Goal: Find specific page/section: Find specific page/section

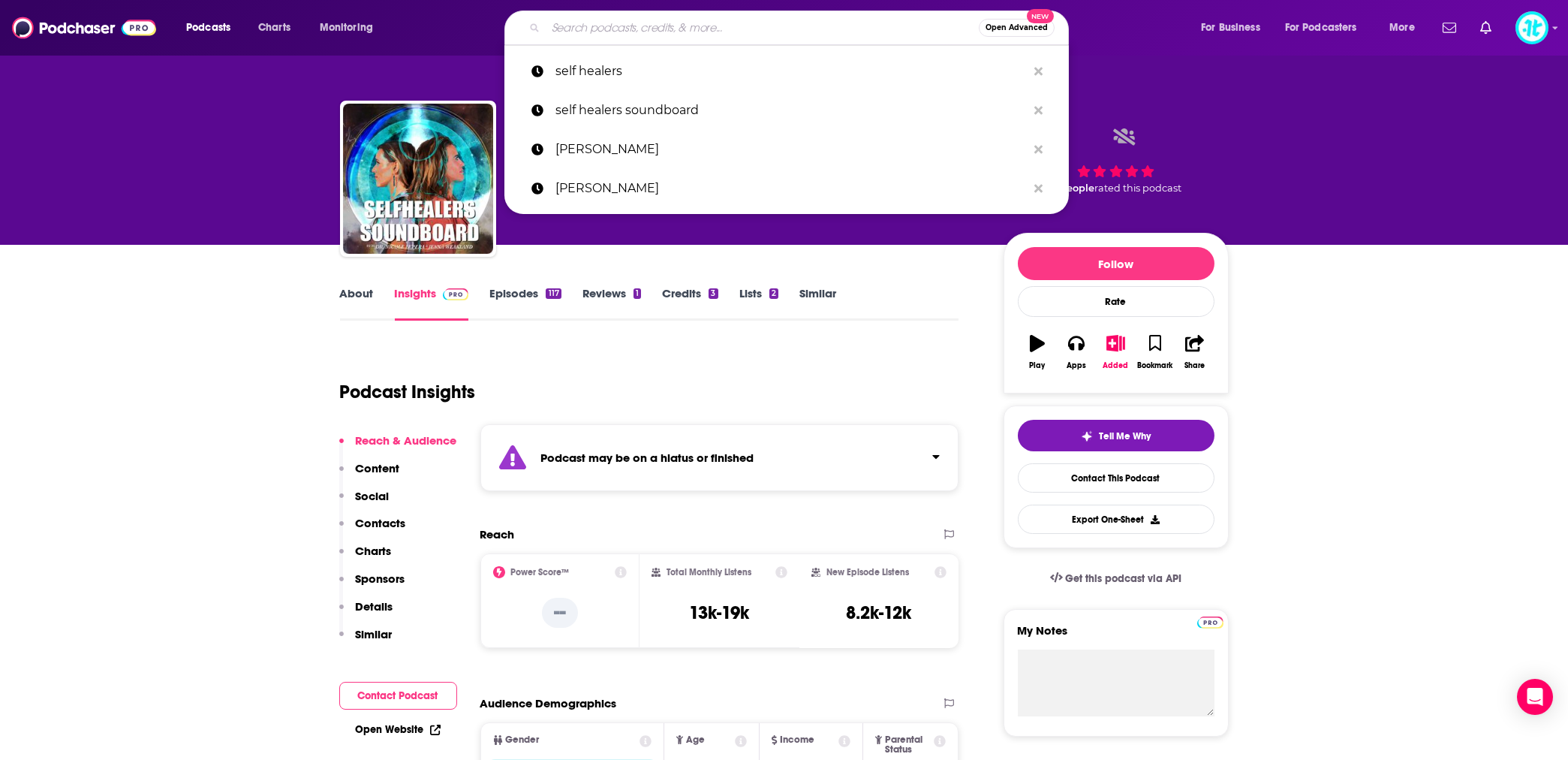
click at [591, 29] on input "Search podcasts, credits, & more..." at bounding box center [762, 28] width 433 height 24
type input "n"
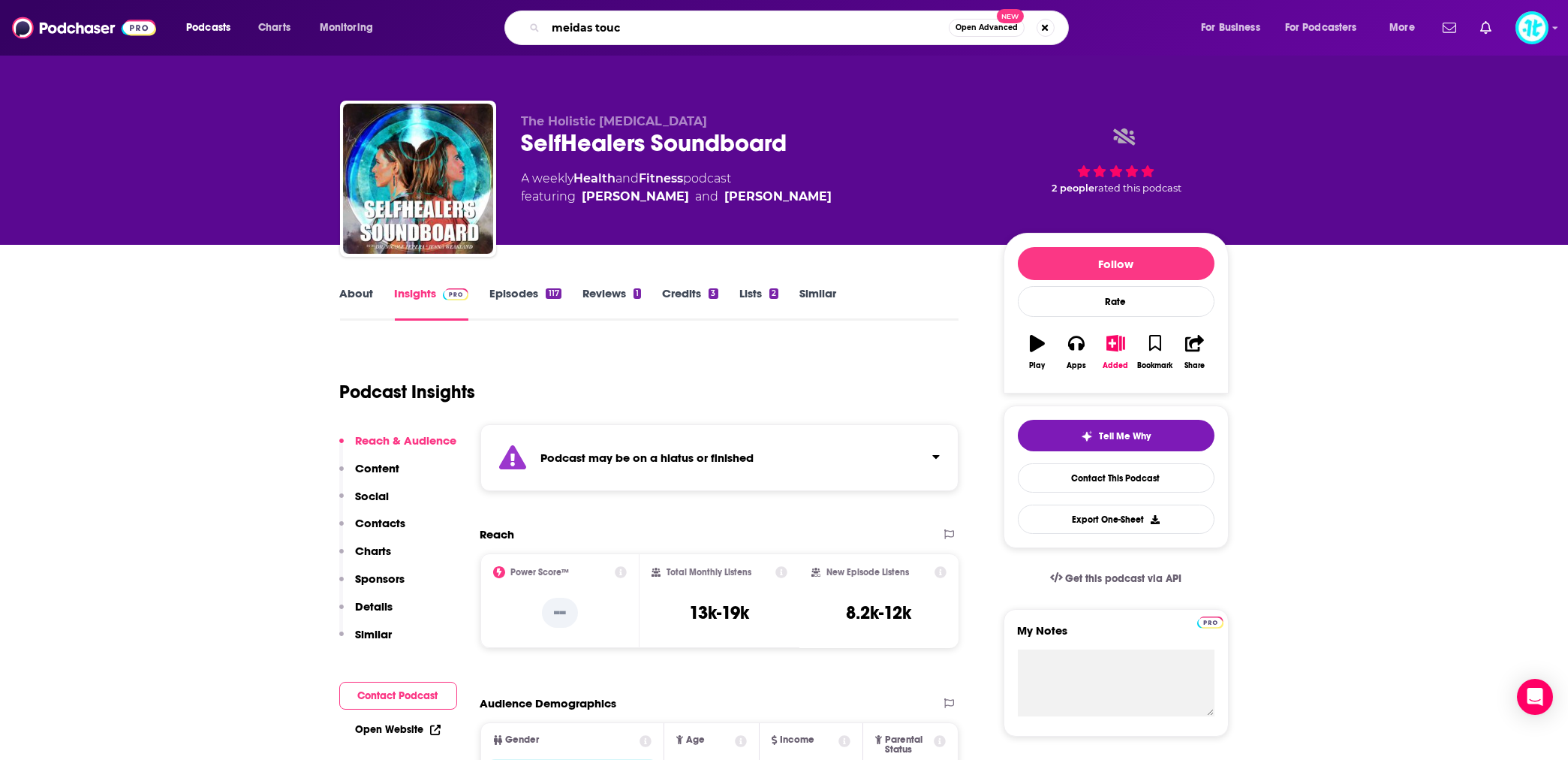
type input "meidas touch"
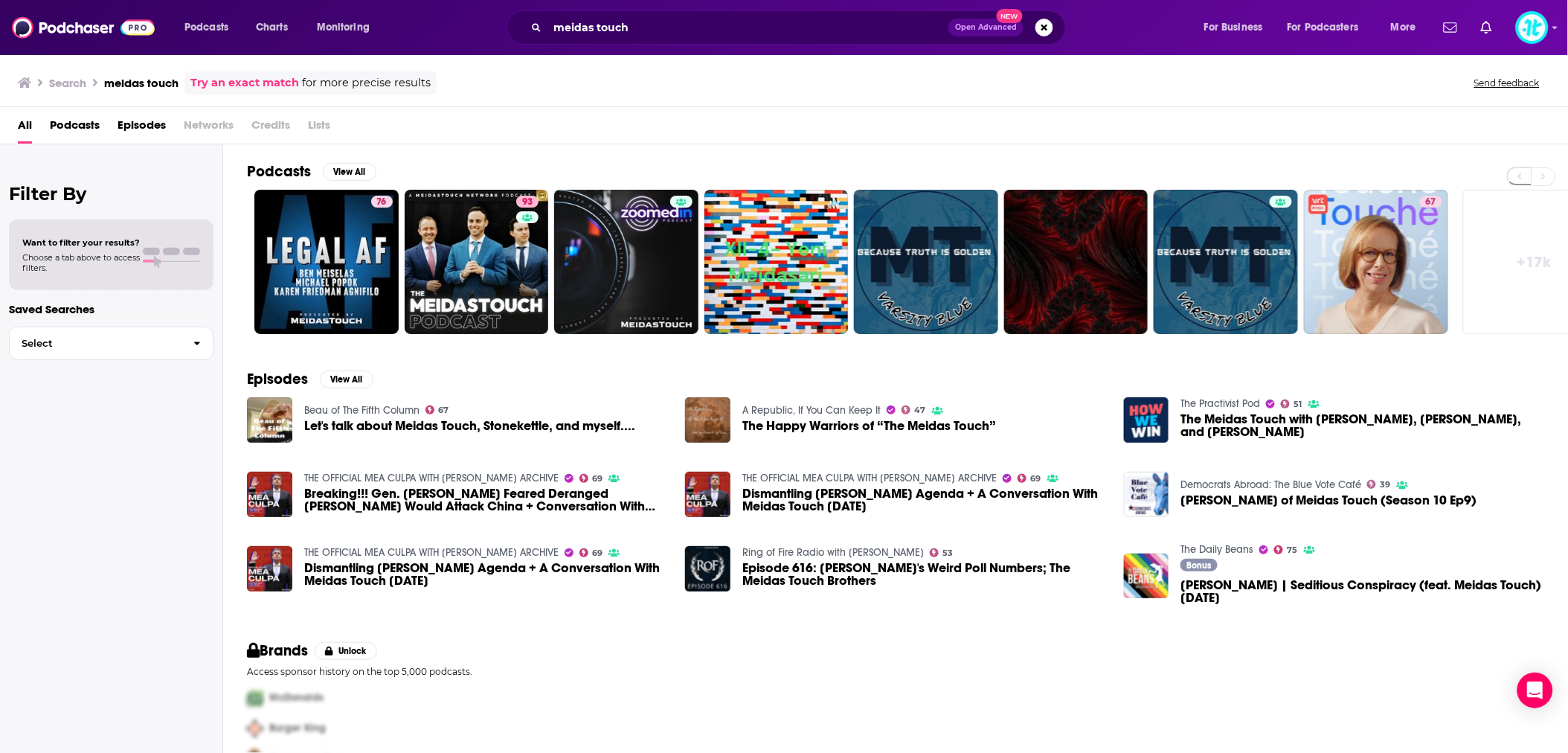
click at [79, 131] on span "Podcasts" at bounding box center [74, 128] width 50 height 31
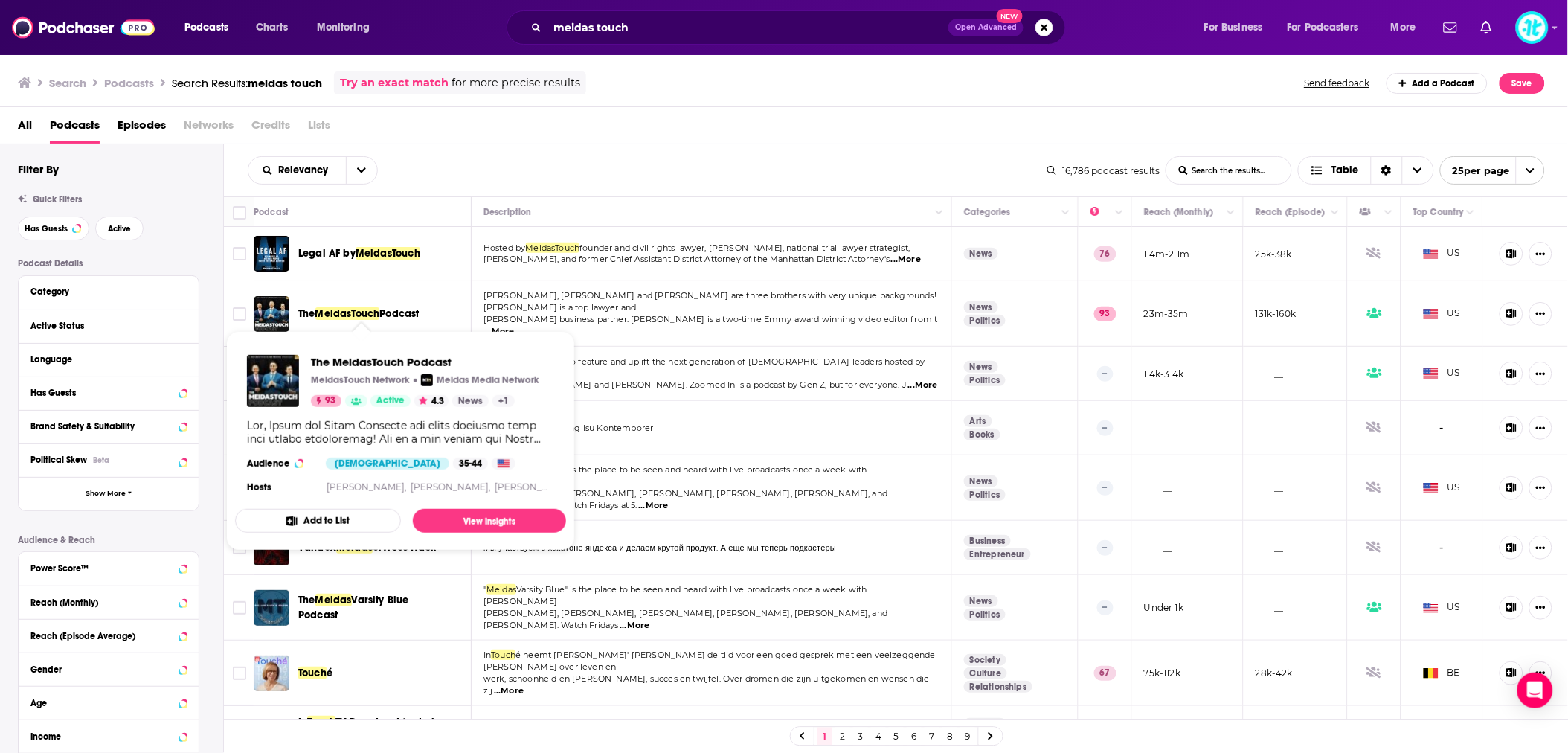
click at [387, 308] on span "Podcast" at bounding box center [399, 313] width 39 height 13
